Goal: Ask a question

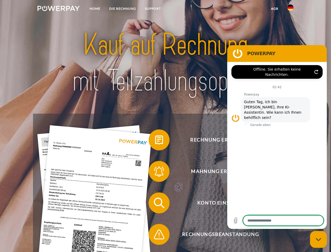
click at [58, 9] on img at bounding box center [59, 8] width 42 height 5
click at [291, 9] on img at bounding box center [290, 7] width 6 height 6
click at [275, 9] on link "agb" at bounding box center [275, 8] width 16 height 9
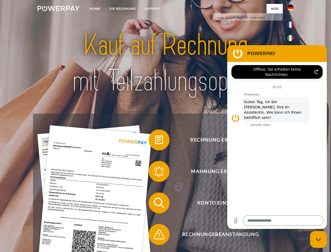
click at [155, 141] on span at bounding box center [151, 140] width 26 height 26
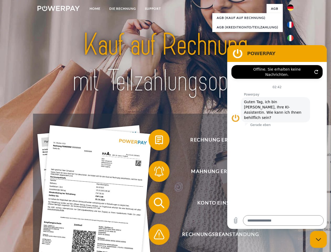
click at [155, 172] on div "Rechnung erhalten? Mahnung erhalten? Konto einsehen" at bounding box center [165, 219] width 265 height 210
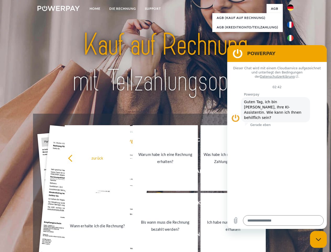
click at [155, 204] on link "Bis wann muss die Rechnung bezahlt werden?" at bounding box center [165, 226] width 65 height 66
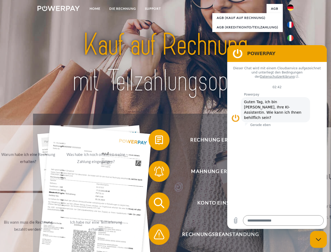
click at [155, 235] on span at bounding box center [151, 234] width 26 height 26
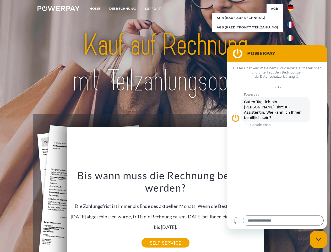
click at [319, 239] on icon "Messaging-Fenster schließen" at bounding box center [319, 239] width 6 height 3
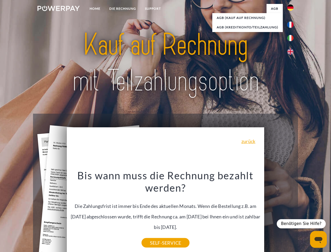
type textarea "*"
